Goal: Task Accomplishment & Management: Use online tool/utility

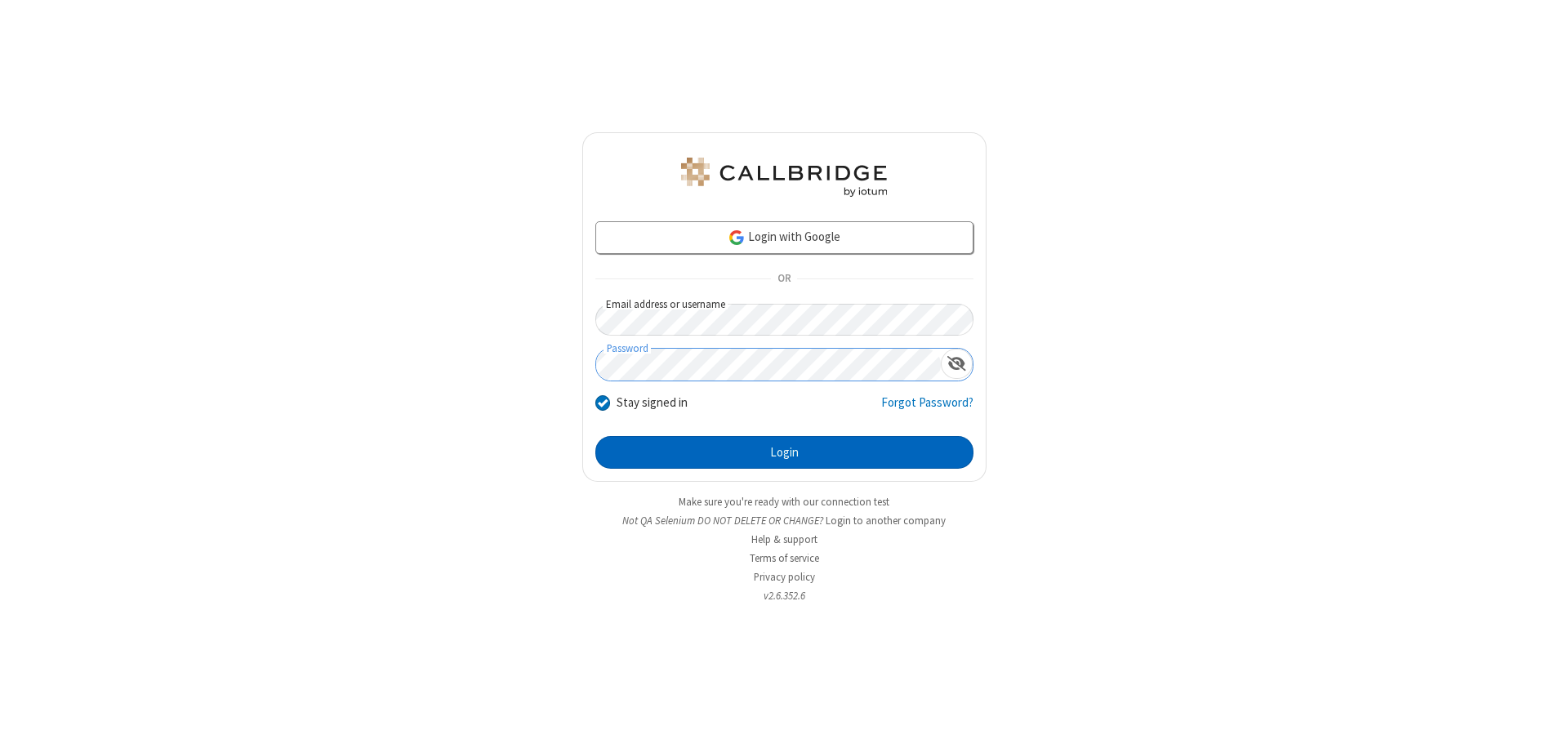
click at [784, 452] on button "Login" at bounding box center [784, 453] width 378 height 33
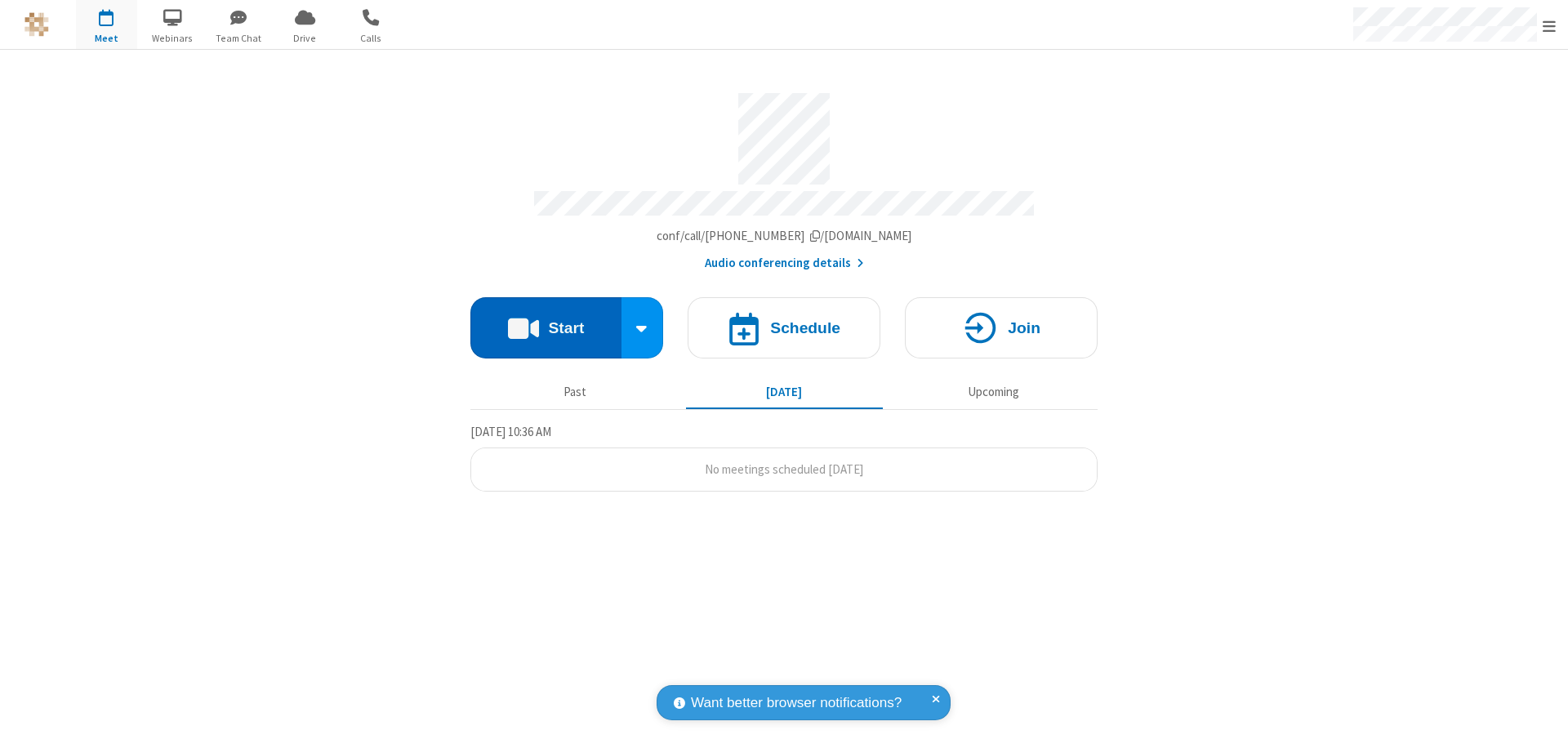
click at [546, 320] on button "Start" at bounding box center [546, 327] width 151 height 61
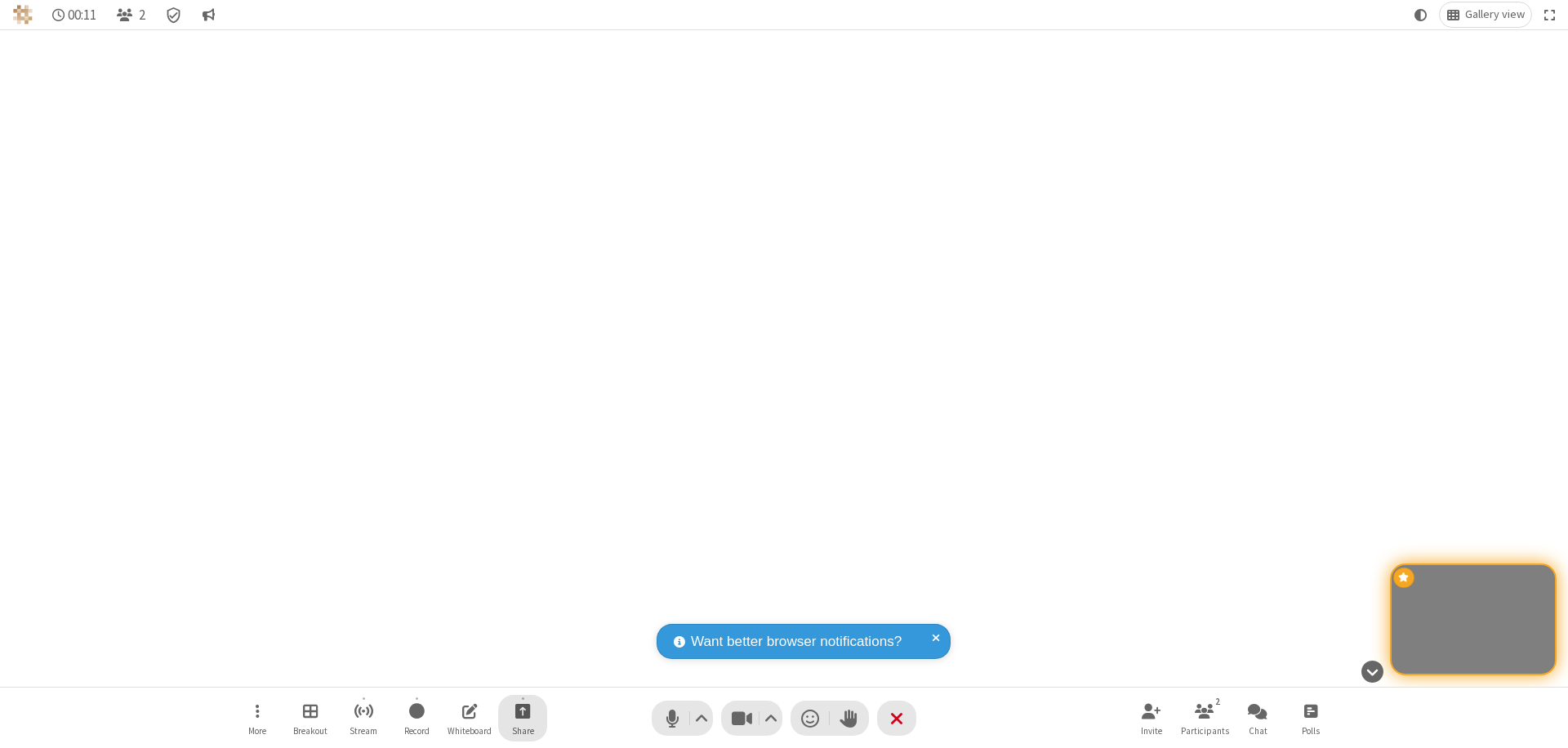
click at [522, 710] on span "Start sharing" at bounding box center [523, 710] width 16 height 20
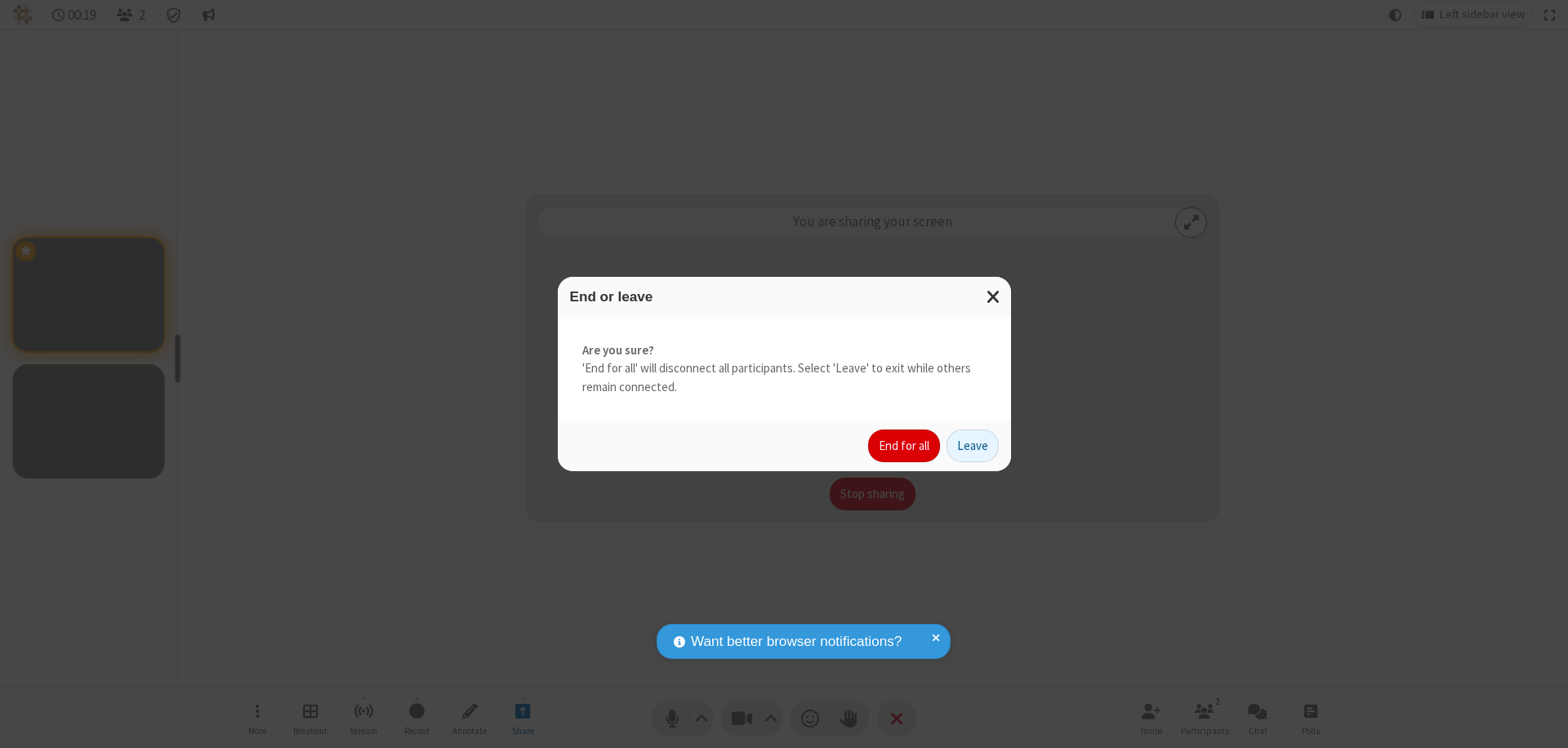
click at [905, 446] on button "End for all" at bounding box center [904, 446] width 72 height 33
